Goal: Check status: Check status

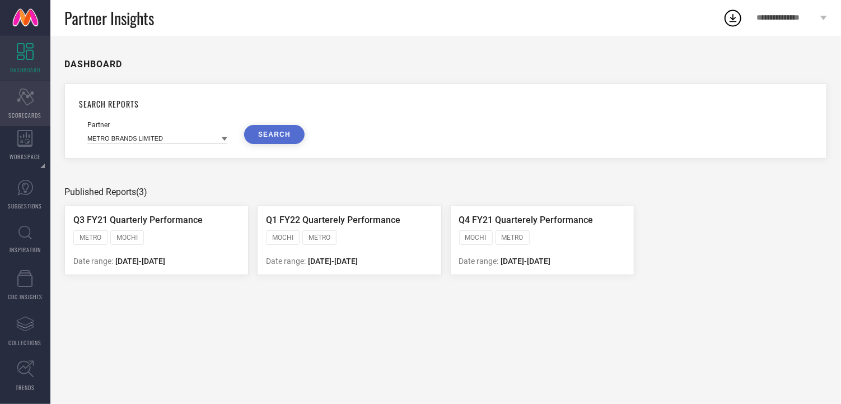
click at [20, 109] on div "Scorecard SCORECARDS" at bounding box center [25, 103] width 50 height 45
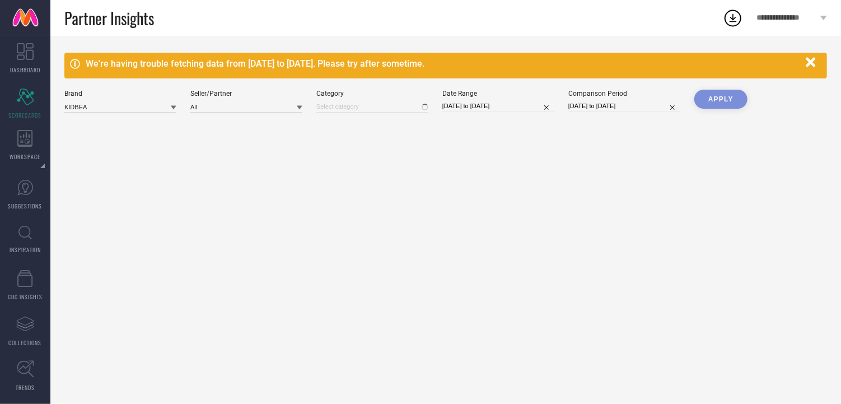
type input "All"
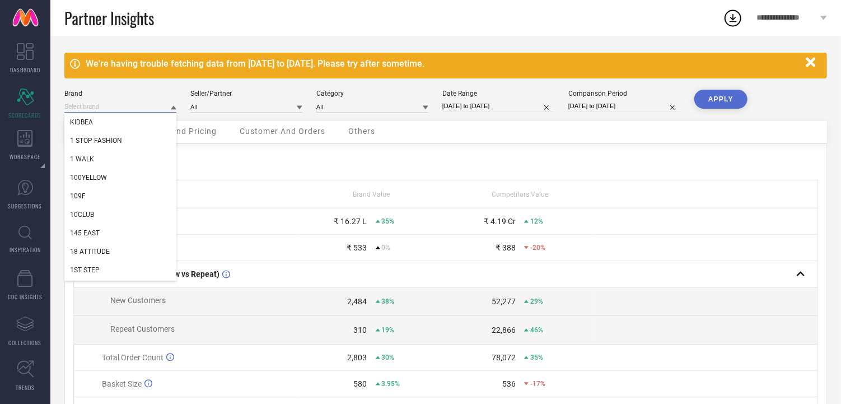
click at [158, 110] on input at bounding box center [120, 107] width 112 height 12
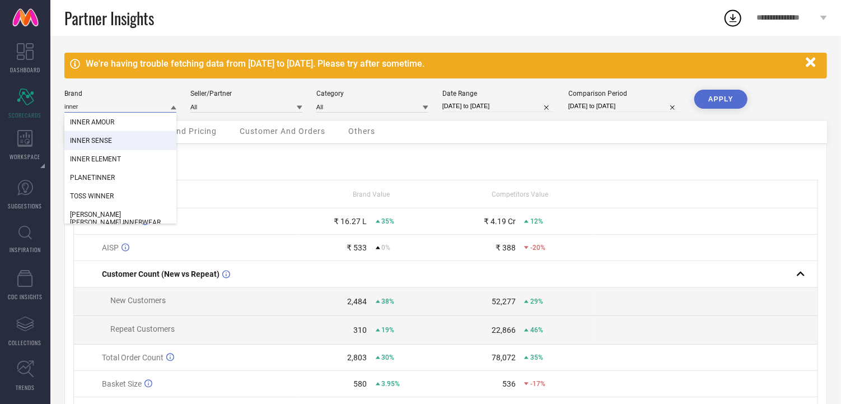
type input "inner"
click at [92, 140] on span "INNER SENSE" at bounding box center [91, 141] width 42 height 8
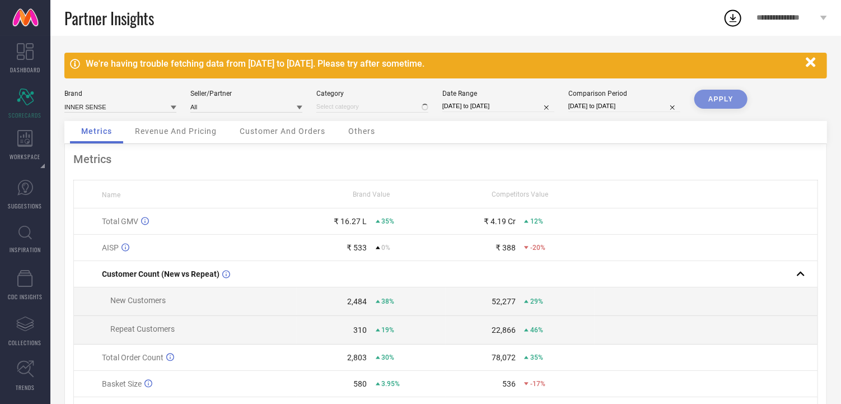
type input "All"
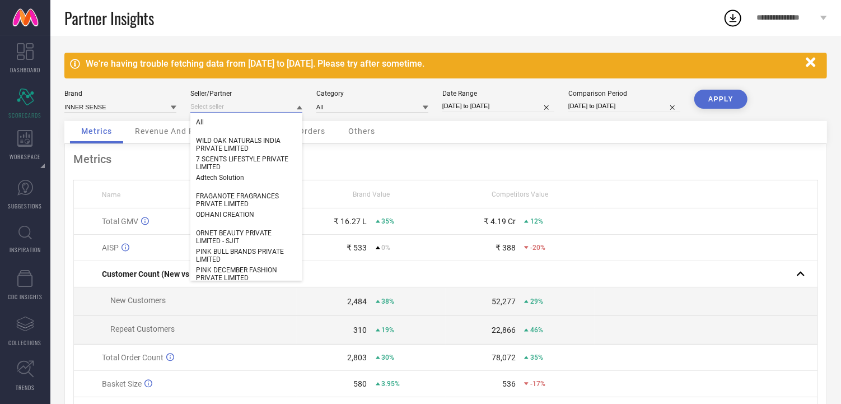
click at [219, 110] on input at bounding box center [246, 107] width 112 height 12
click at [277, 101] on input at bounding box center [246, 107] width 112 height 12
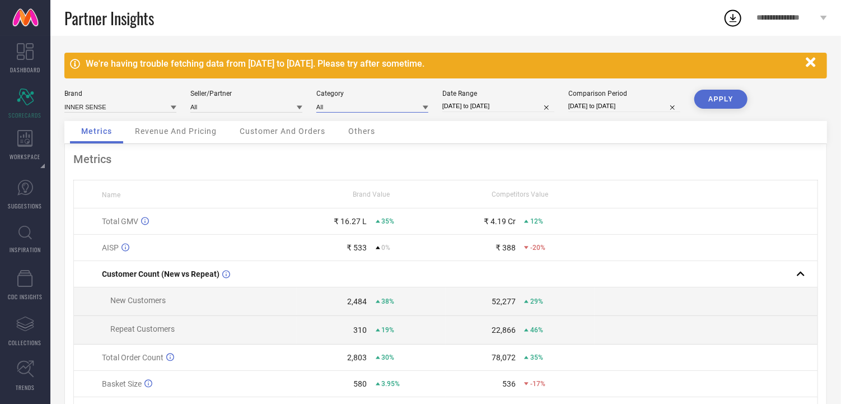
click at [355, 105] on input at bounding box center [372, 107] width 112 height 12
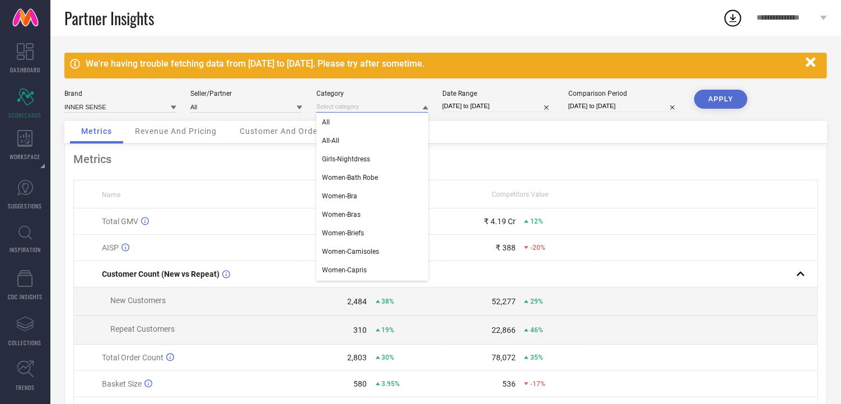
click at [355, 105] on input at bounding box center [372, 107] width 112 height 12
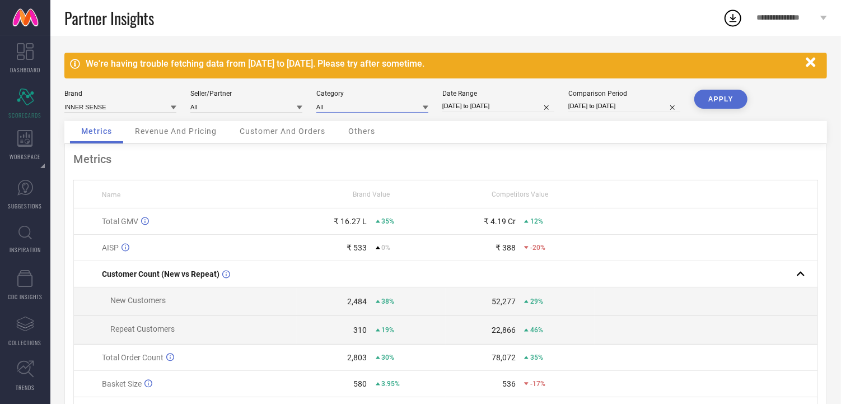
select select "5"
select select "2025"
select select "6"
select select "2025"
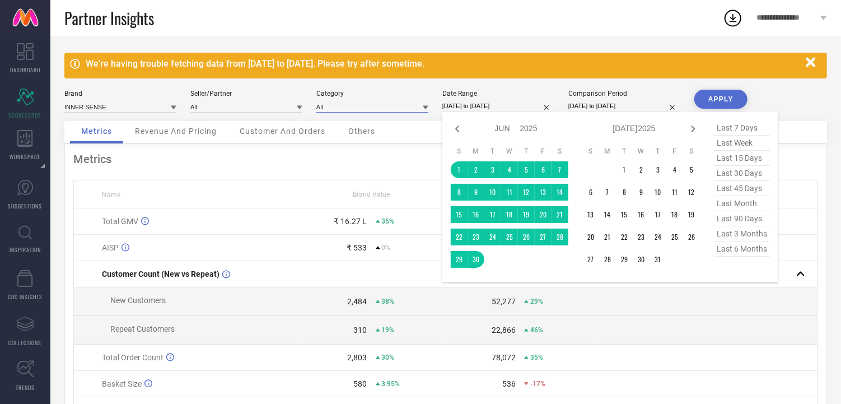
click at [495, 104] on input "[DATE] to [DATE]" at bounding box center [498, 106] width 112 height 12
click at [685, 127] on div "Jan Feb Mar Apr May Jun [DATE] Aug Sep Oct Nov [DATE] 2016 2017 2018 2019 2020 …" at bounding box center [634, 128] width 104 height 16
click at [692, 128] on icon at bounding box center [692, 128] width 13 height 13
select select "6"
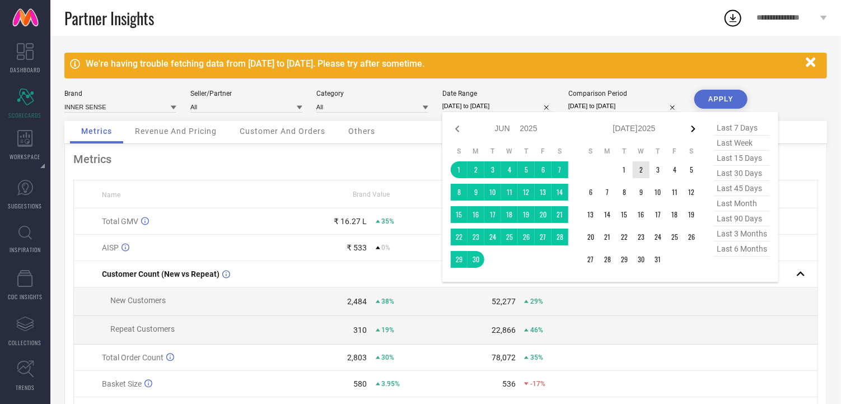
select select "2025"
select select "7"
select select "2025"
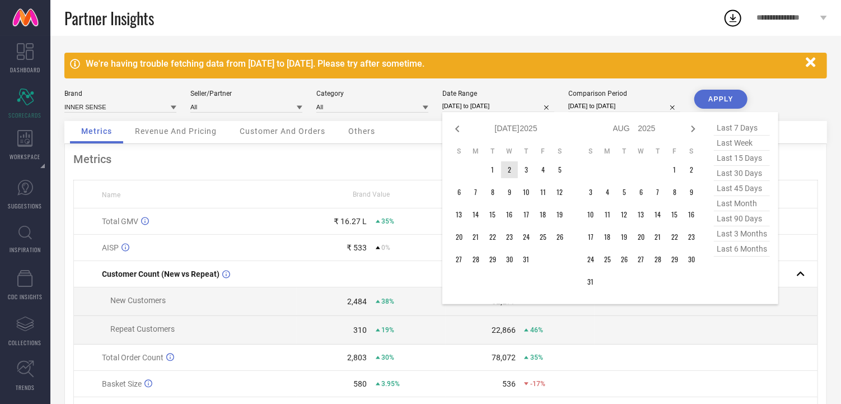
click at [692, 128] on icon at bounding box center [692, 128] width 13 height 13
select select "7"
select select "2025"
select select "8"
select select "2025"
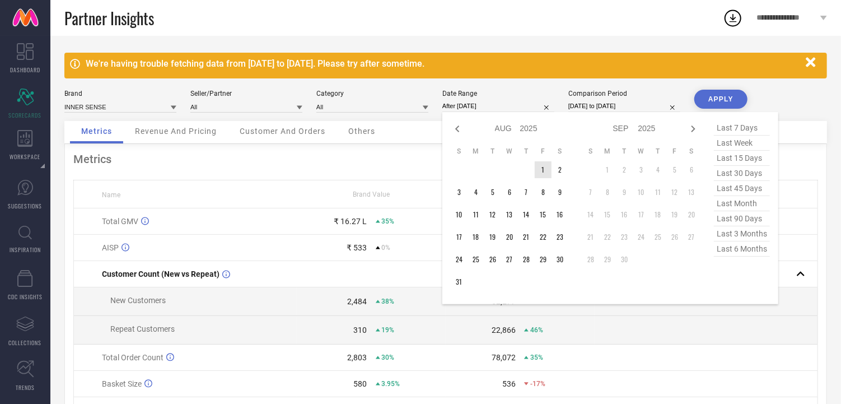
click at [547, 168] on td "1" at bounding box center [543, 169] width 17 height 17
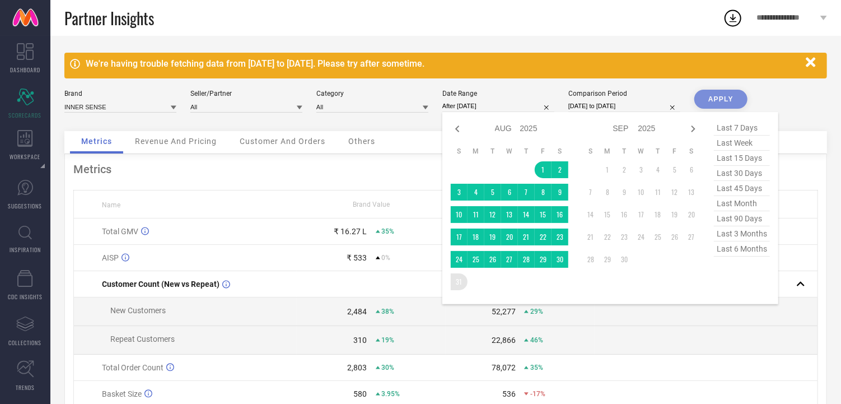
type input "[DATE] to [DATE]"
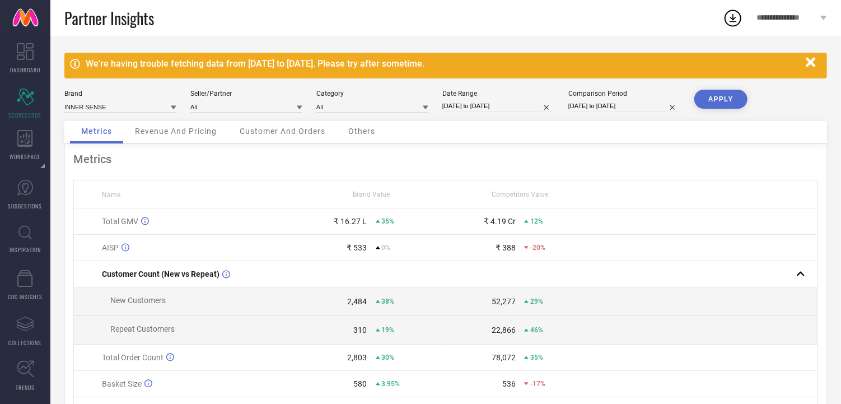
click at [704, 99] on button "APPLY" at bounding box center [720, 99] width 53 height 19
click at [647, 110] on input "[DATE] to [DATE]" at bounding box center [624, 106] width 112 height 12
select select "4"
select select "2025"
select select "5"
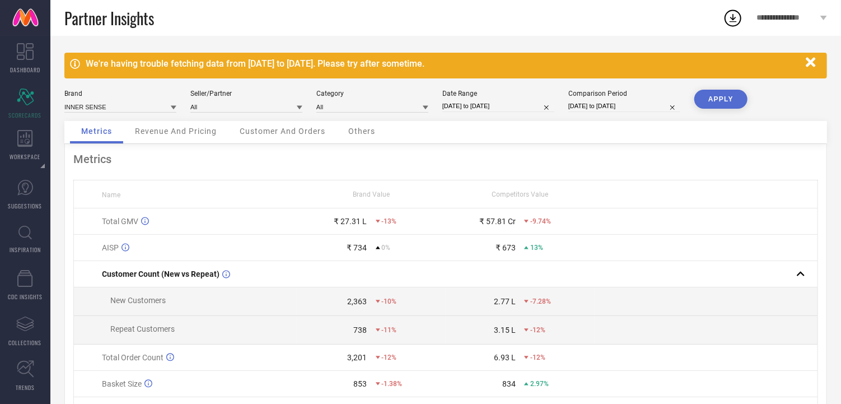
select select "2025"
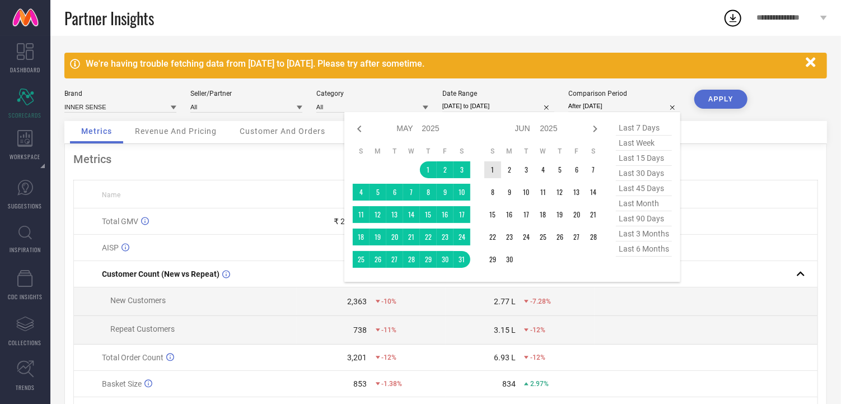
click at [495, 166] on td "1" at bounding box center [492, 169] width 17 height 17
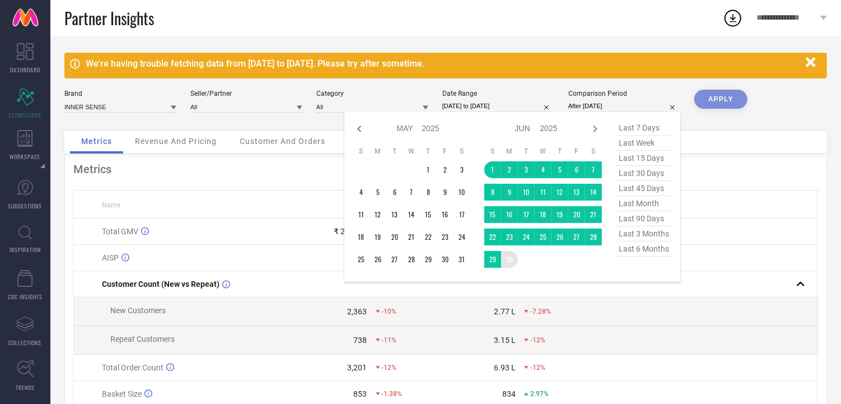
type input "[DATE] to [DATE]"
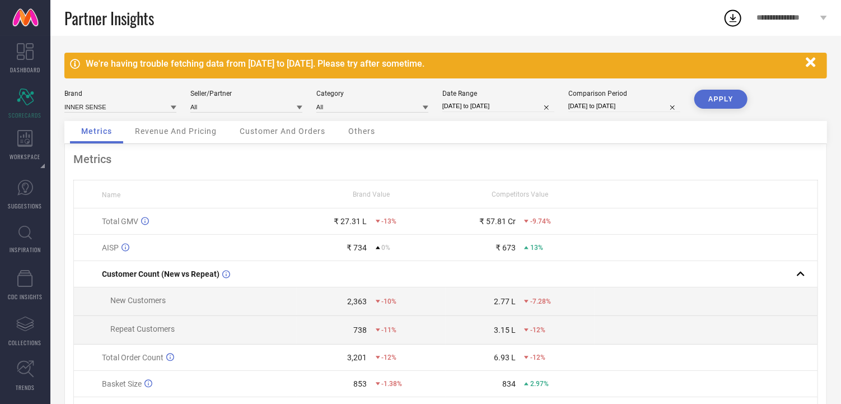
click at [707, 96] on button "APPLY" at bounding box center [720, 99] width 53 height 19
click at [610, 110] on input "[DATE] to [DATE]" at bounding box center [624, 106] width 112 height 12
select select "5"
select select "2025"
select select "6"
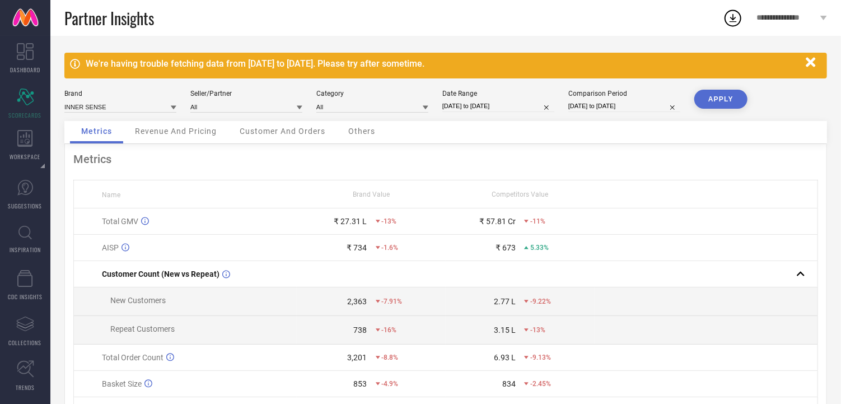
select select "2025"
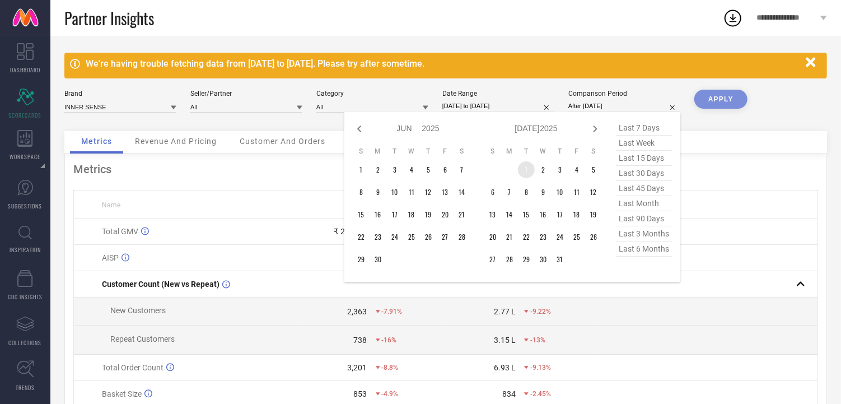
click at [524, 171] on td "1" at bounding box center [526, 169] width 17 height 17
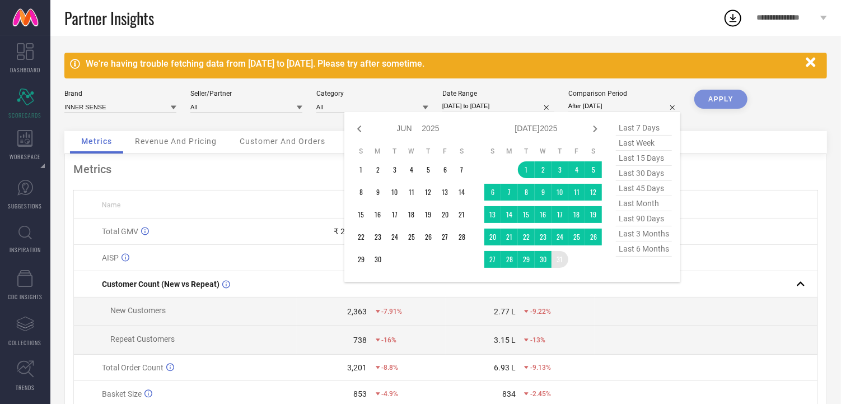
type input "[DATE] to [DATE]"
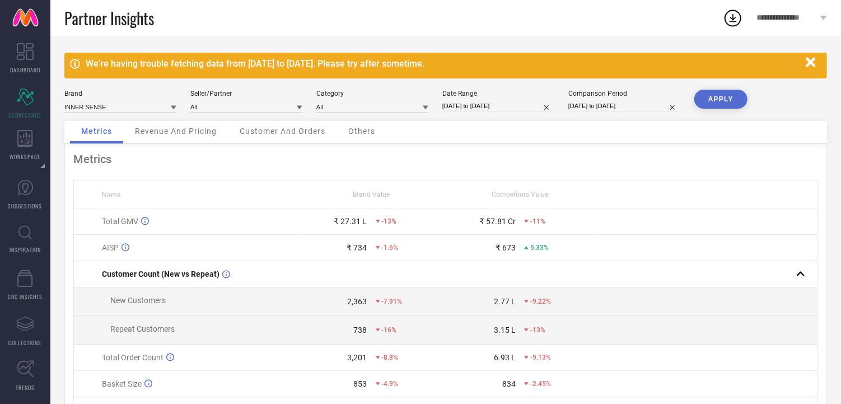
click at [705, 102] on button "APPLY" at bounding box center [720, 99] width 53 height 19
